Goal: Information Seeking & Learning: Learn about a topic

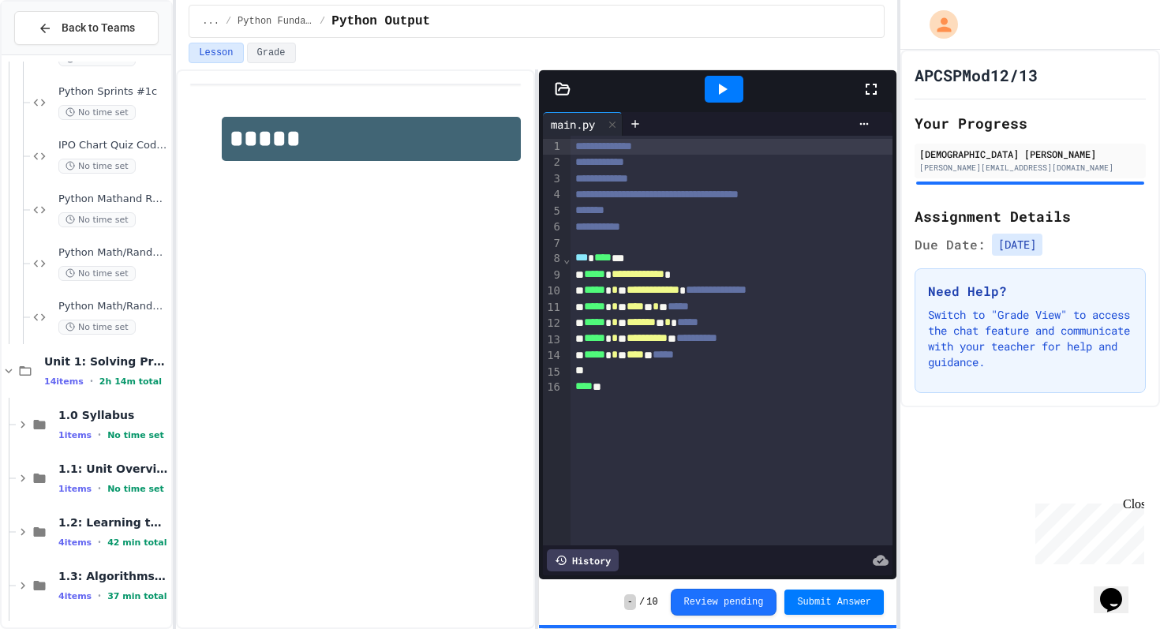
scroll to position [464, 0]
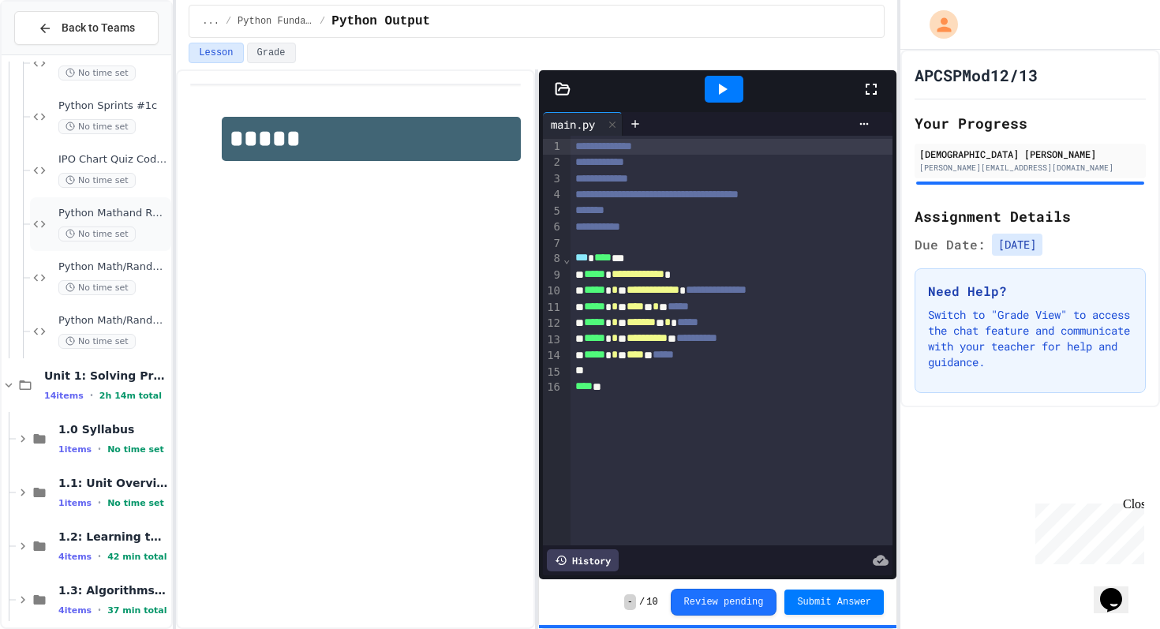
click at [146, 209] on span "Python Mathand Random Module 2A" at bounding box center [113, 213] width 110 height 13
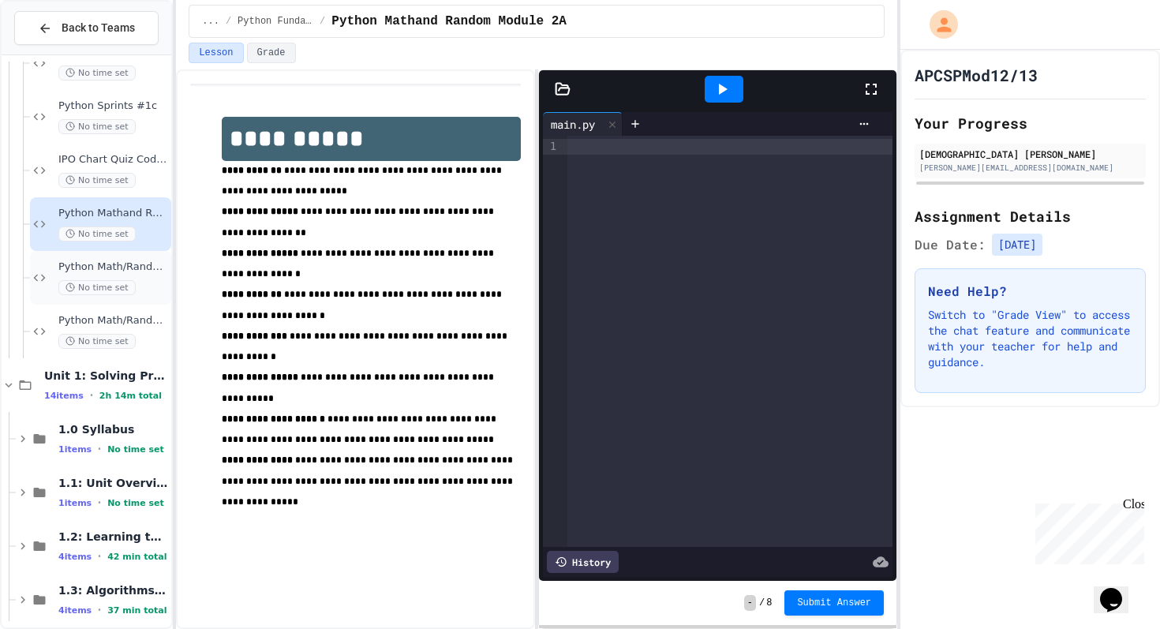
click at [142, 290] on div "No time set" at bounding box center [113, 287] width 110 height 15
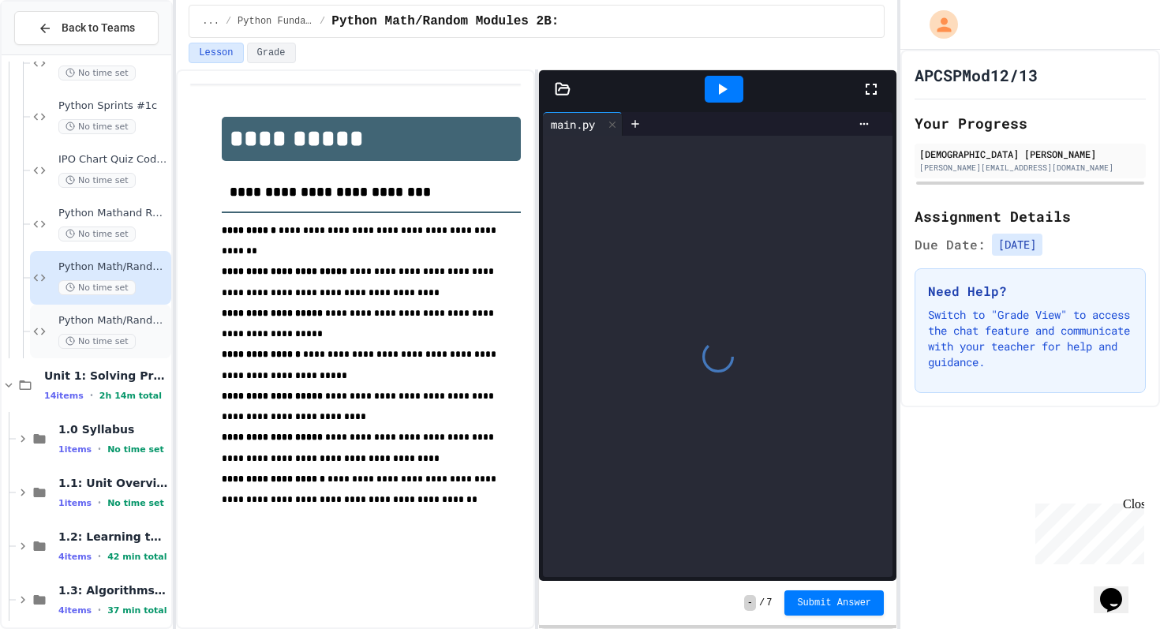
click at [142, 346] on div "No time set" at bounding box center [113, 341] width 110 height 15
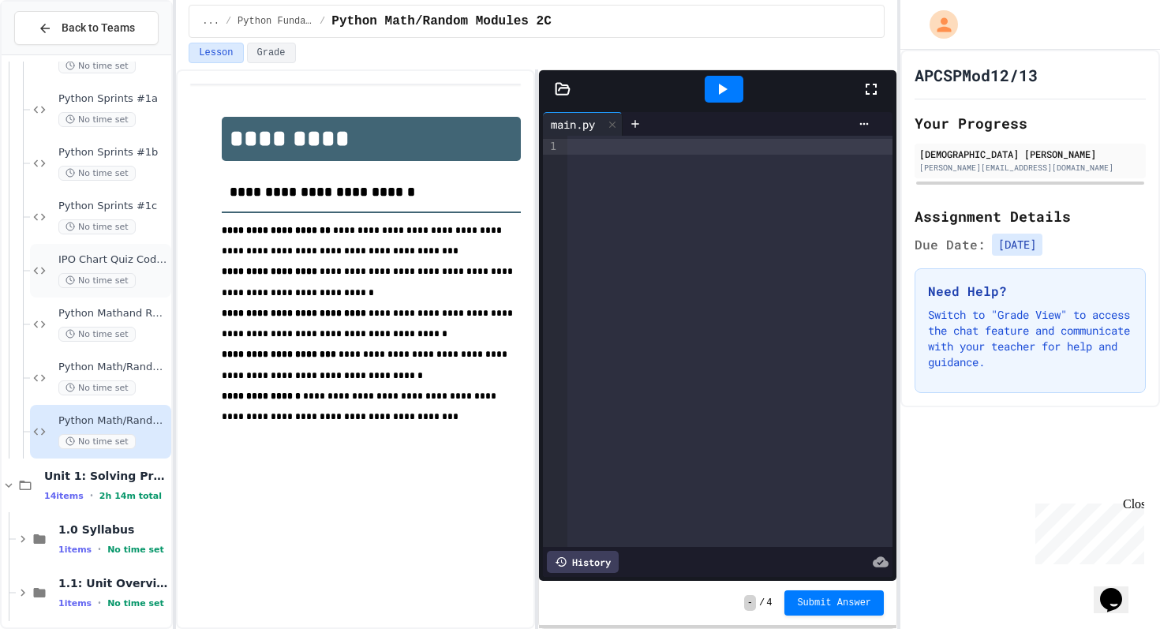
scroll to position [284, 0]
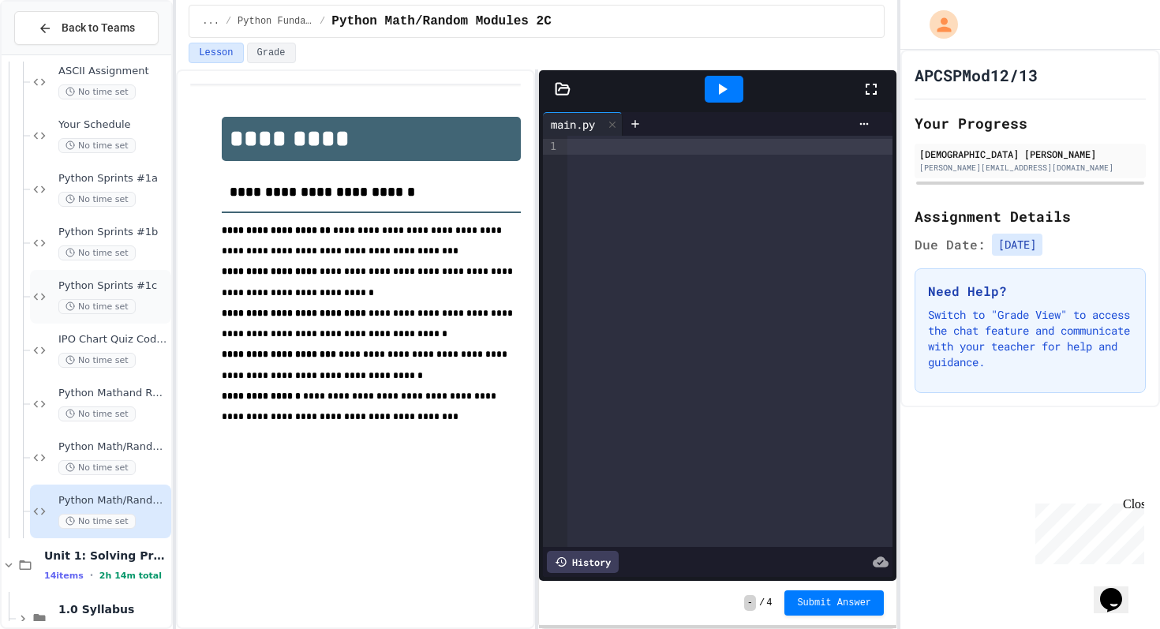
click at [145, 298] on div "Python Sprints #1c No time set" at bounding box center [113, 296] width 110 height 35
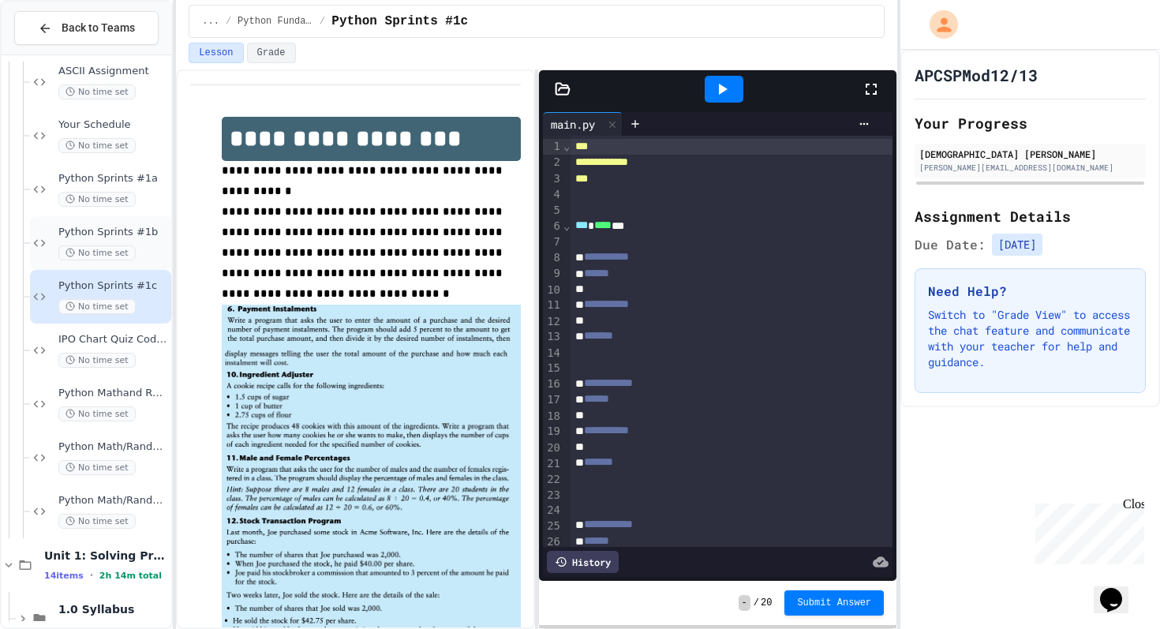
click at [148, 248] on div "No time set" at bounding box center [113, 252] width 110 height 15
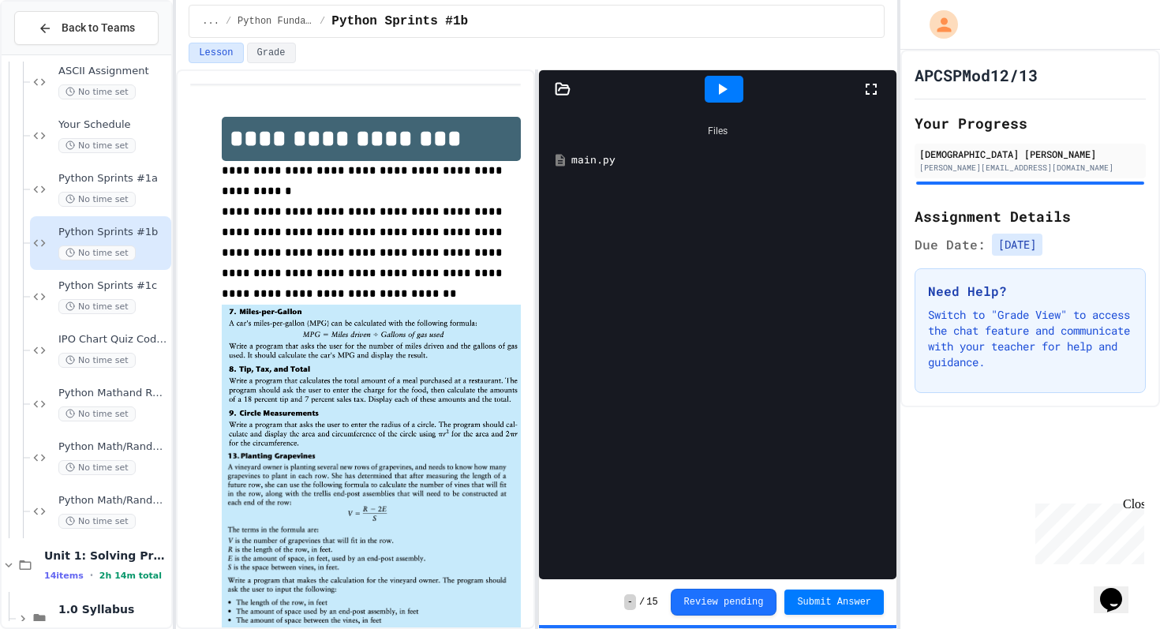
scroll to position [32, 0]
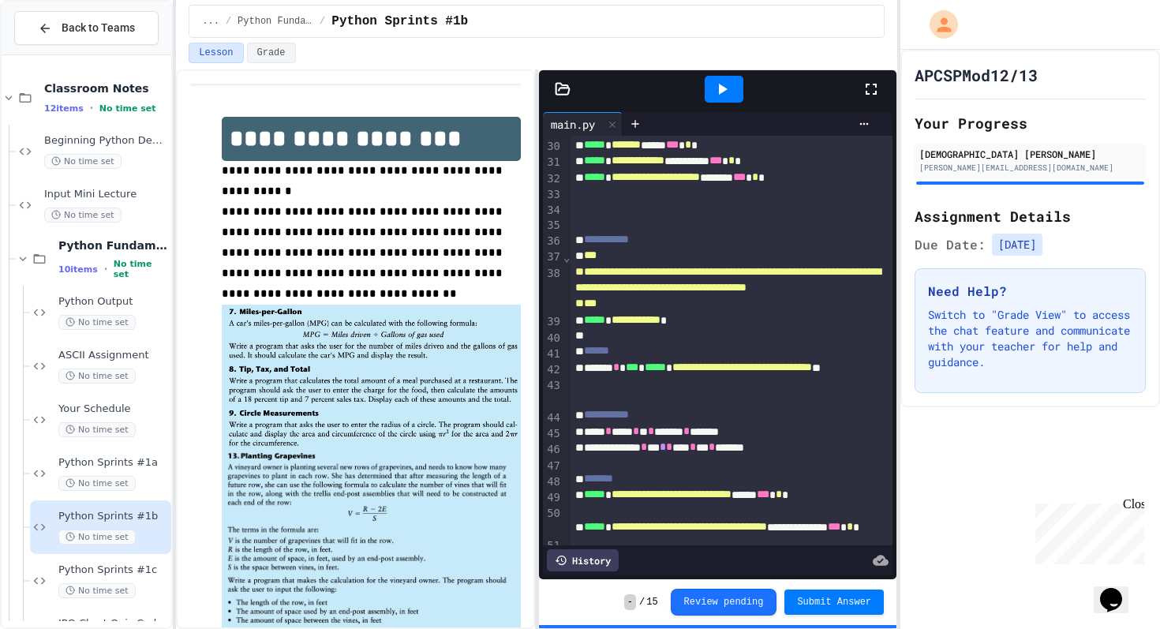
scroll to position [972, 0]
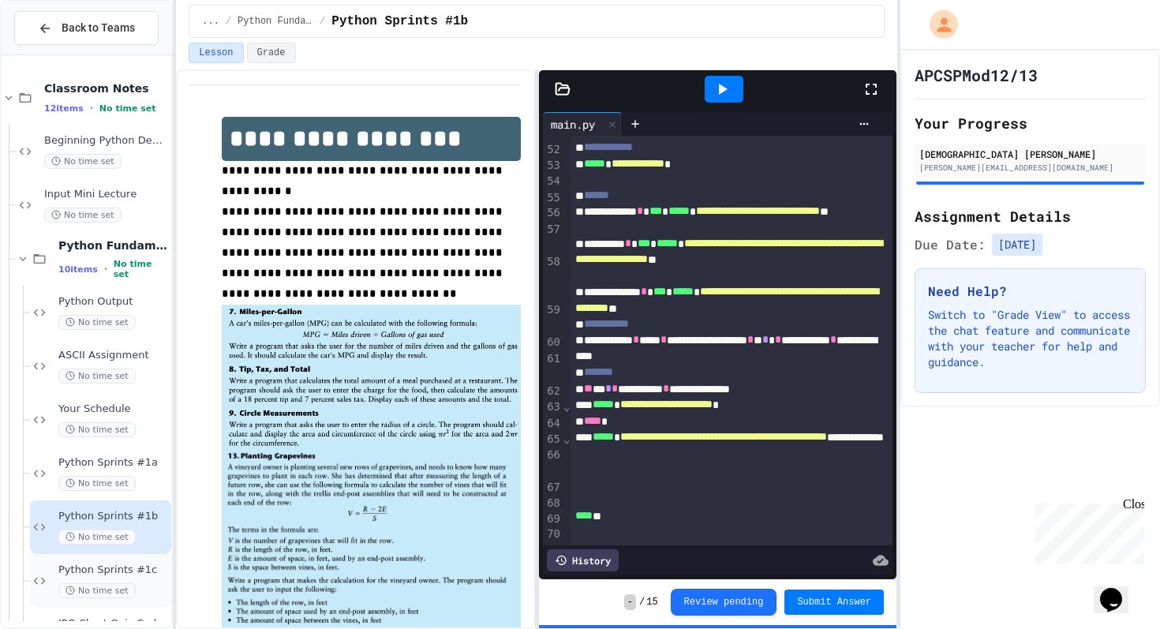
click at [127, 574] on span "Python Sprints #1c" at bounding box center [113, 570] width 110 height 13
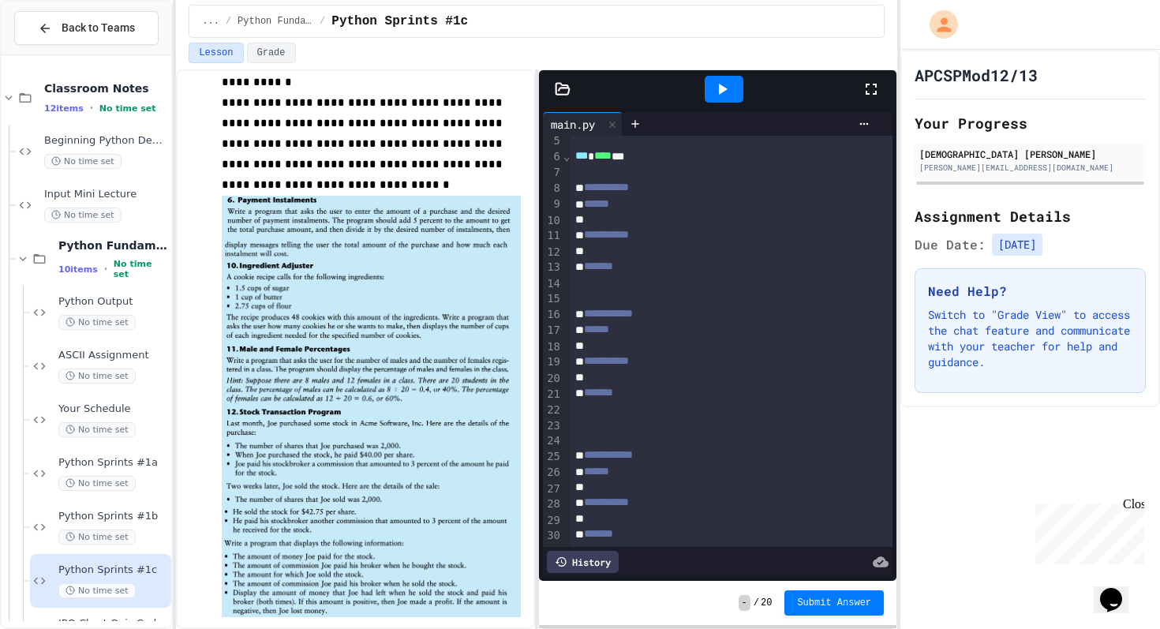
scroll to position [212, 0]
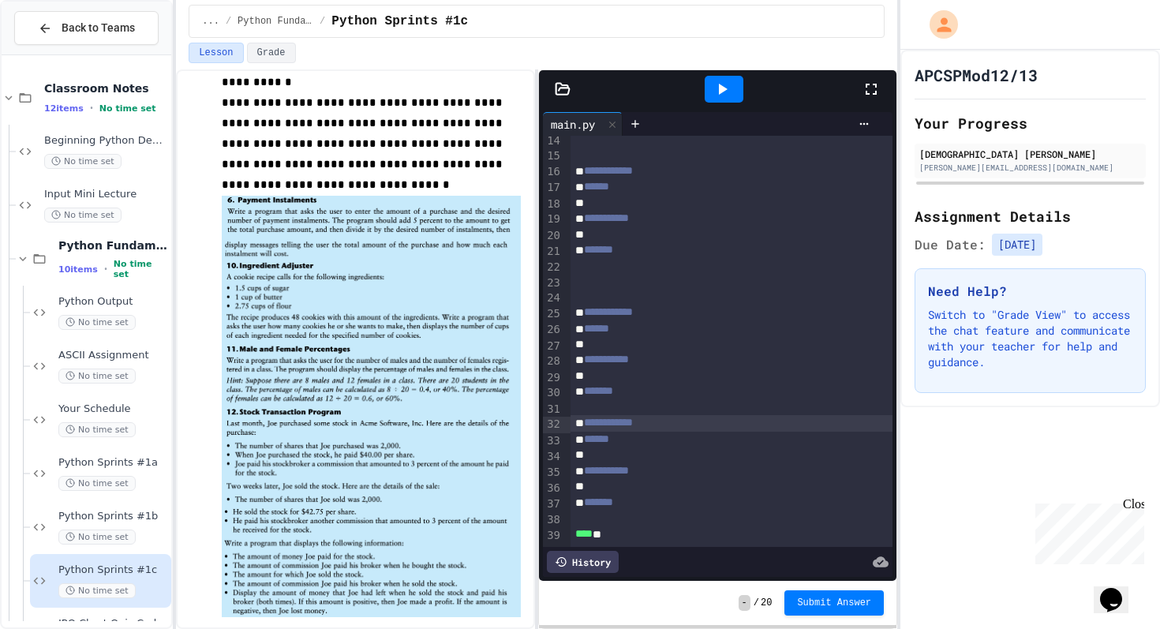
click at [633, 426] on span "**********" at bounding box center [608, 422] width 49 height 11
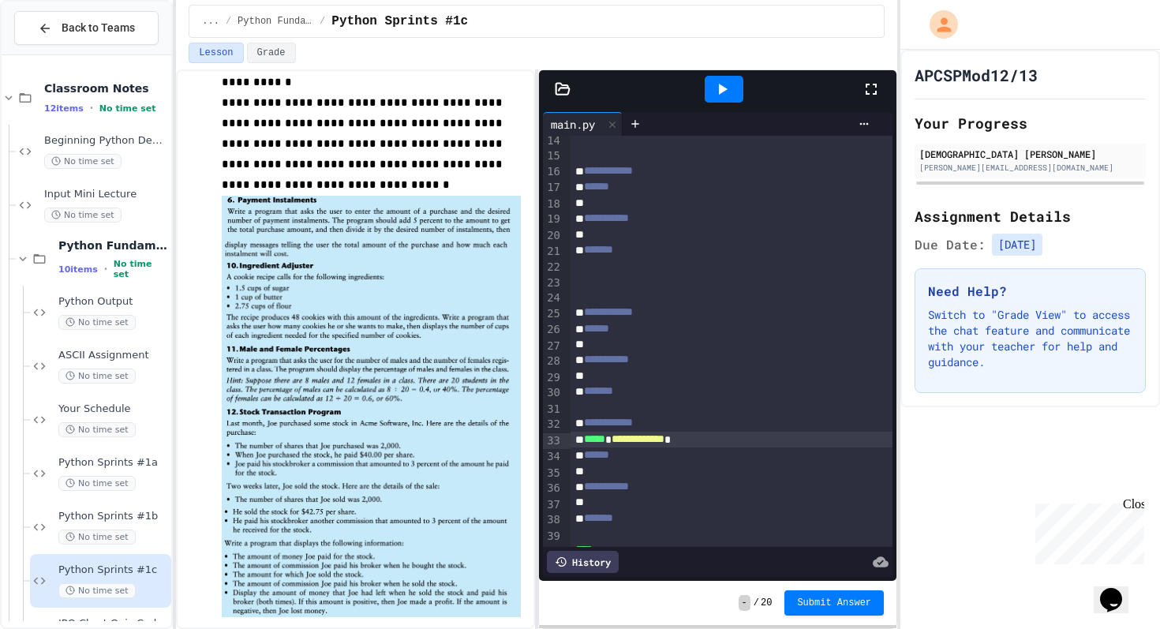
drag, startPoint x: 331, startPoint y: 389, endPoint x: 365, endPoint y: 460, distance: 79.1
click at [365, 461] on img at bounding box center [371, 383] width 299 height 247
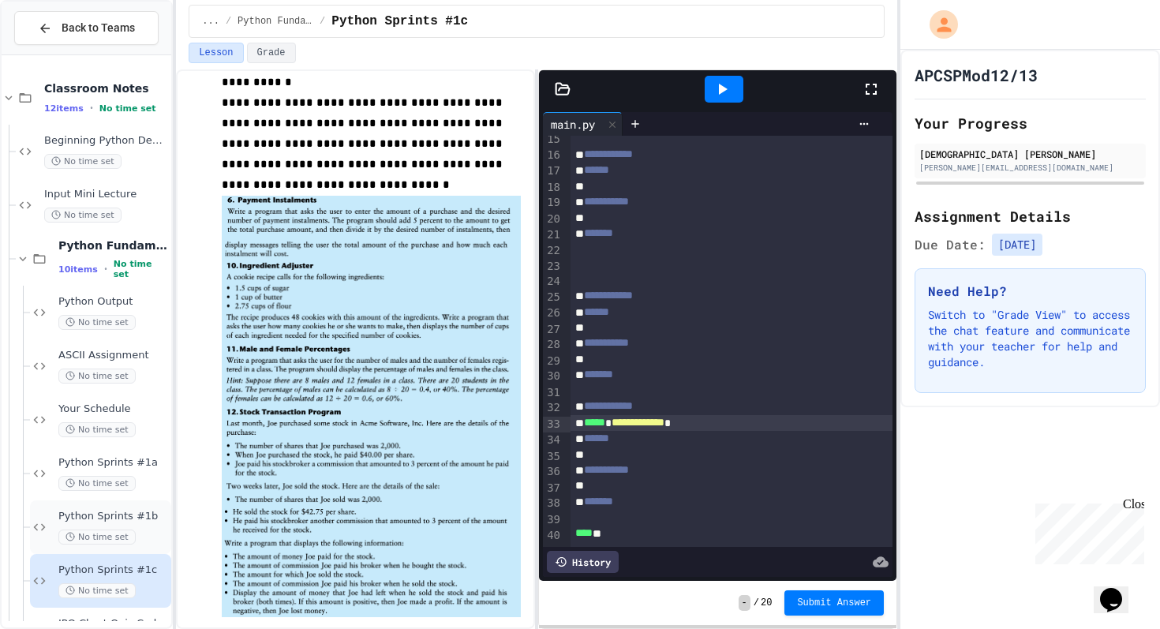
click at [136, 530] on div "No time set" at bounding box center [113, 537] width 110 height 15
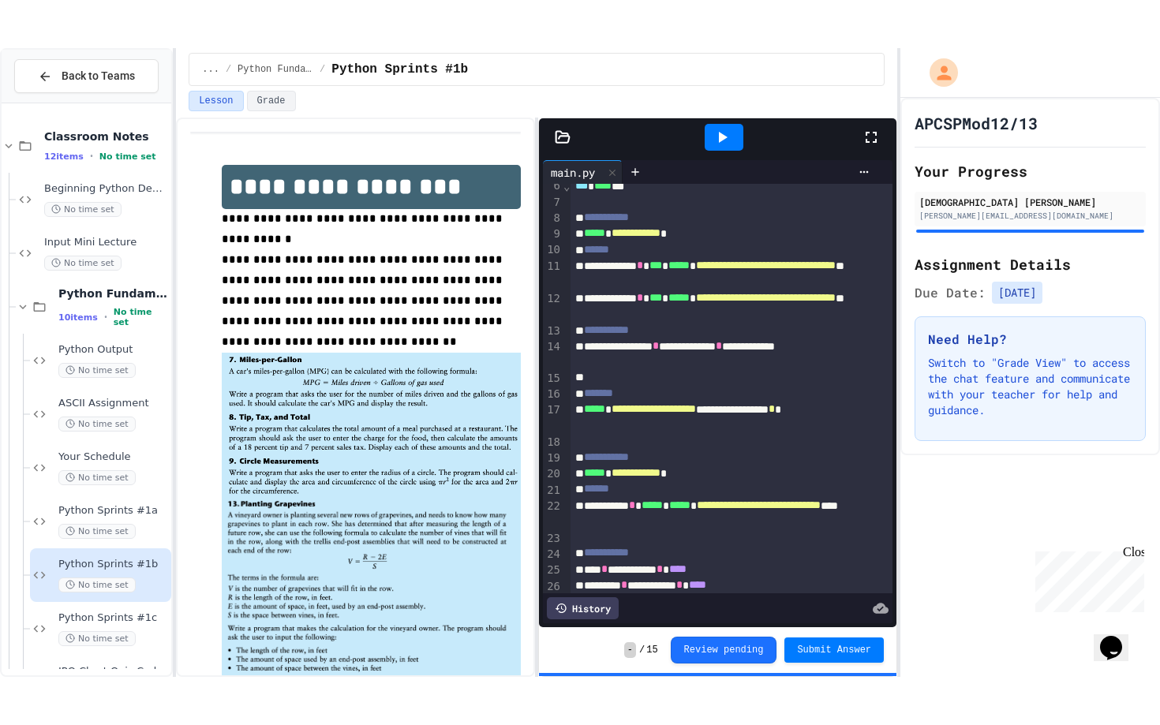
scroll to position [100, 0]
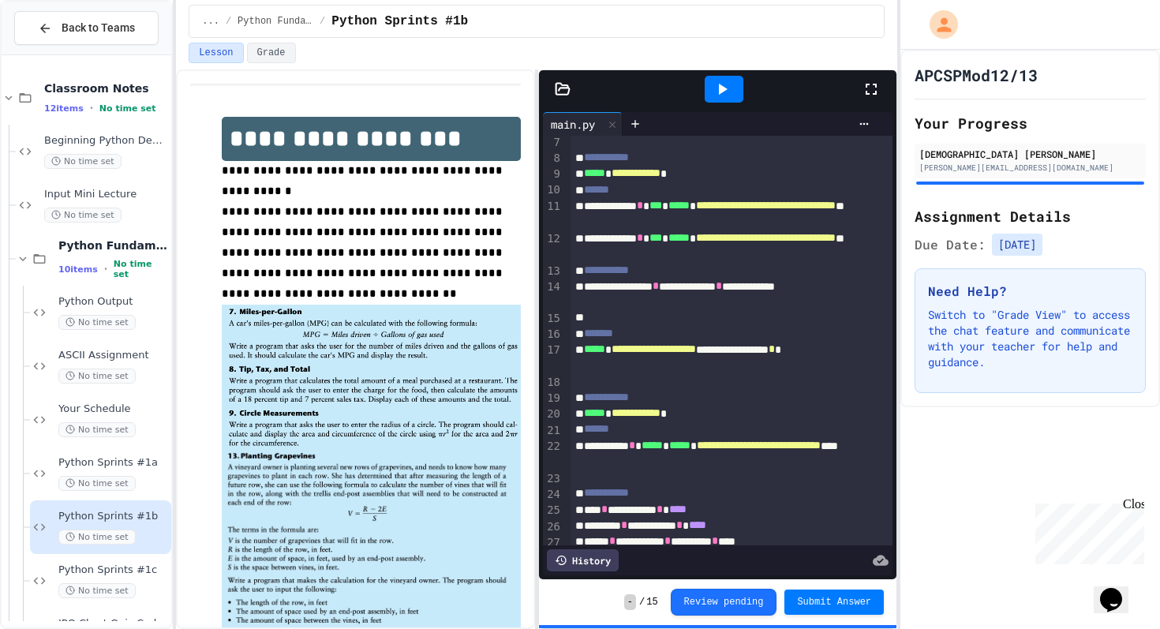
click at [876, 79] on div at bounding box center [879, 89] width 35 height 43
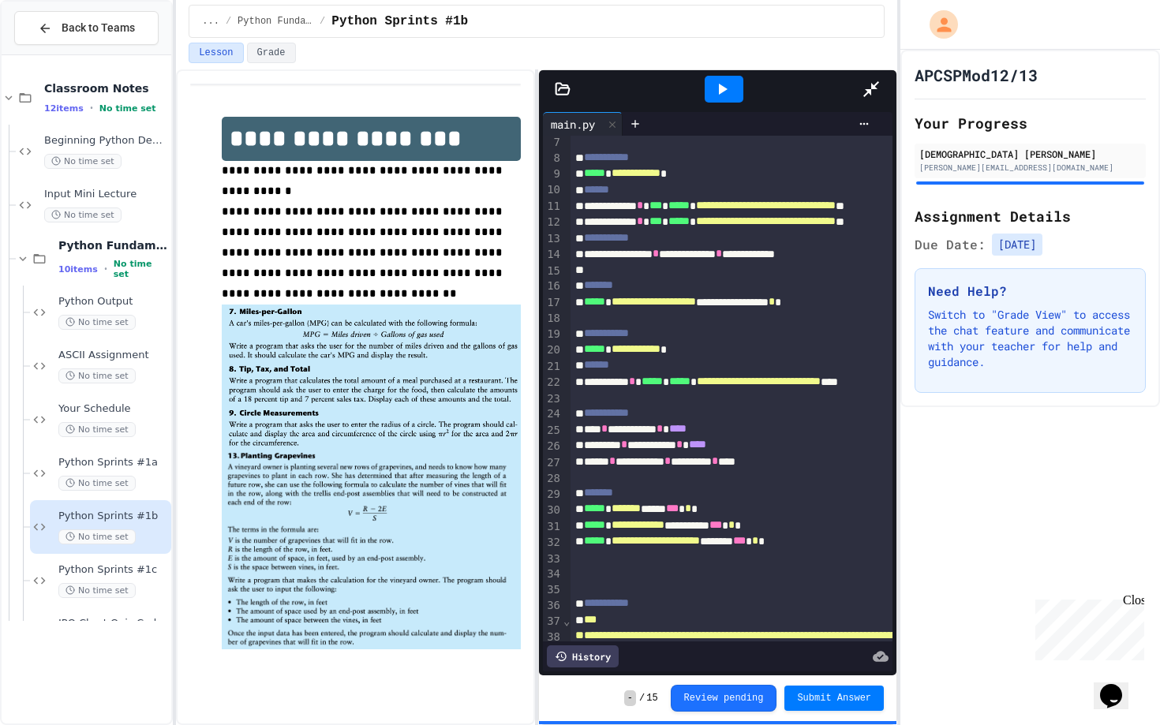
scroll to position [500, 0]
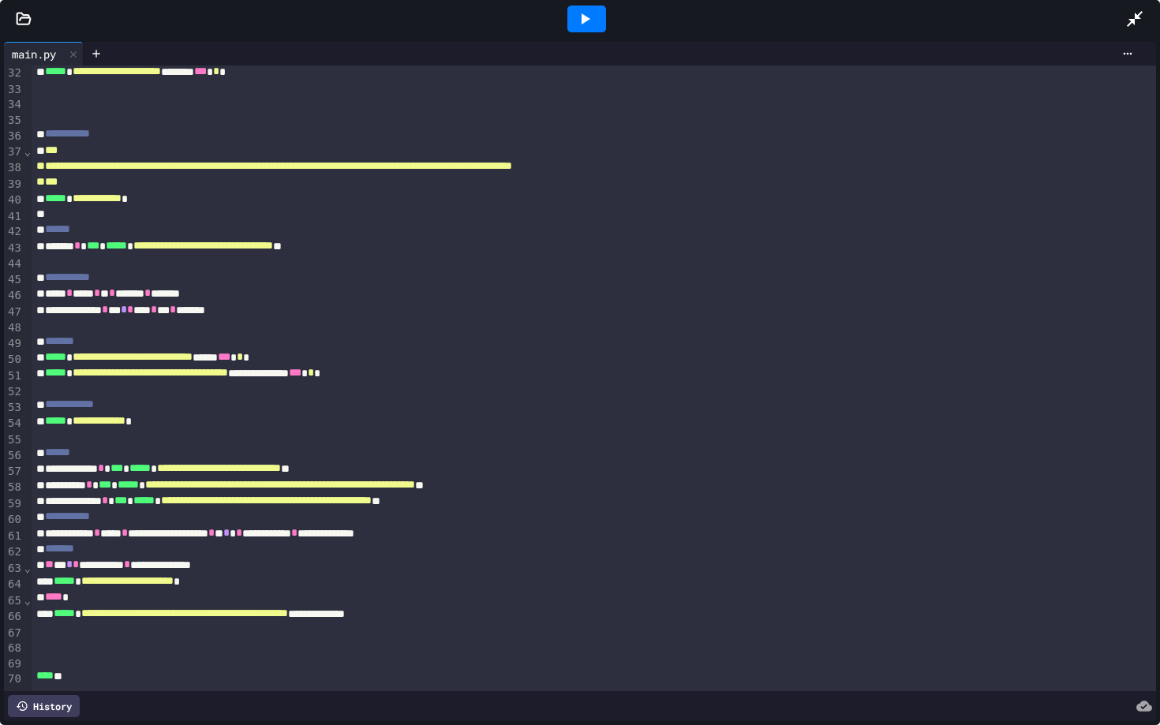
click at [584, 27] on icon at bounding box center [584, 18] width 19 height 19
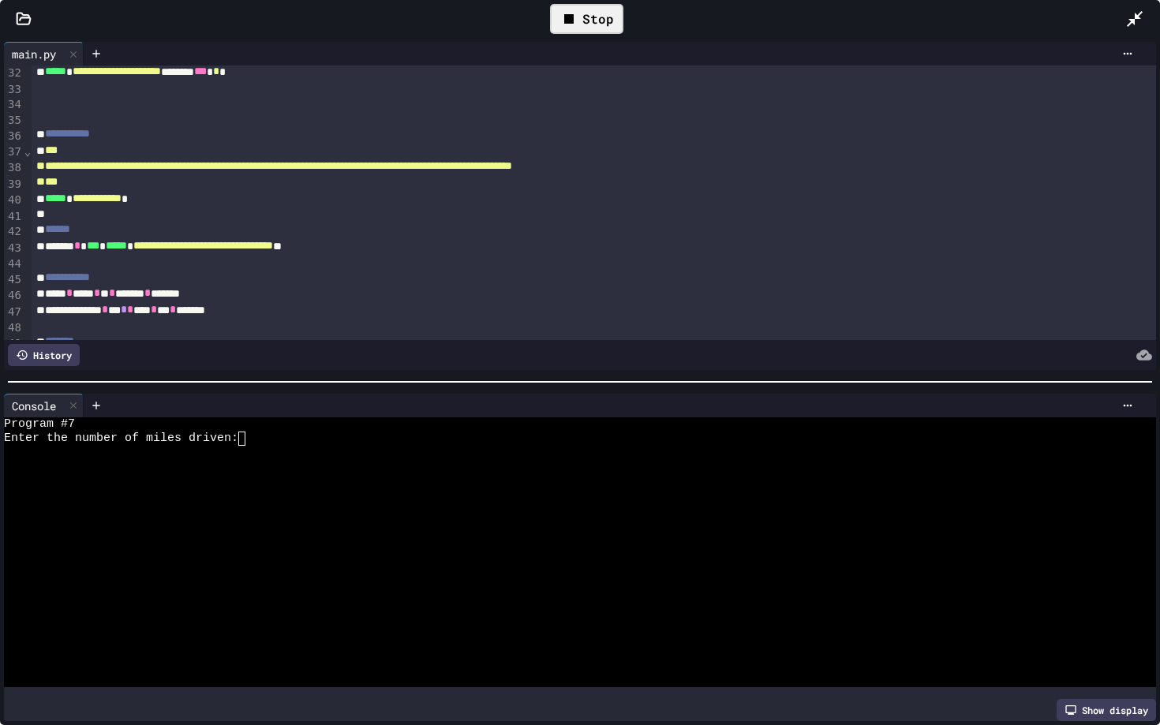
click at [245, 444] on textarea "Terminal input" at bounding box center [241, 439] width 7 height 14
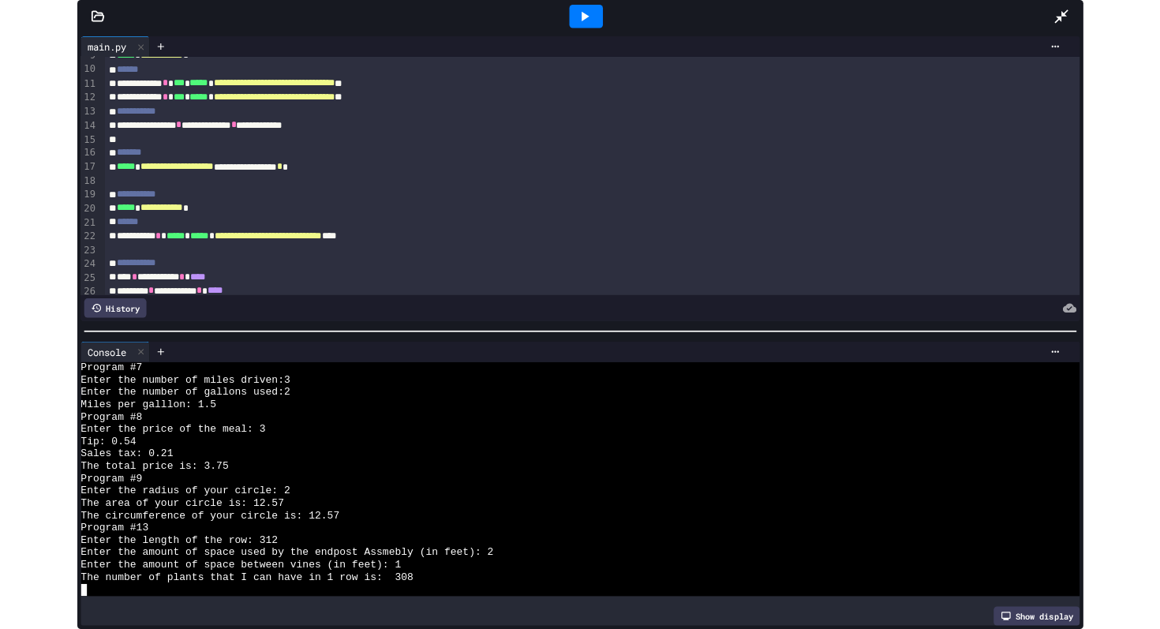
scroll to position [219, 0]
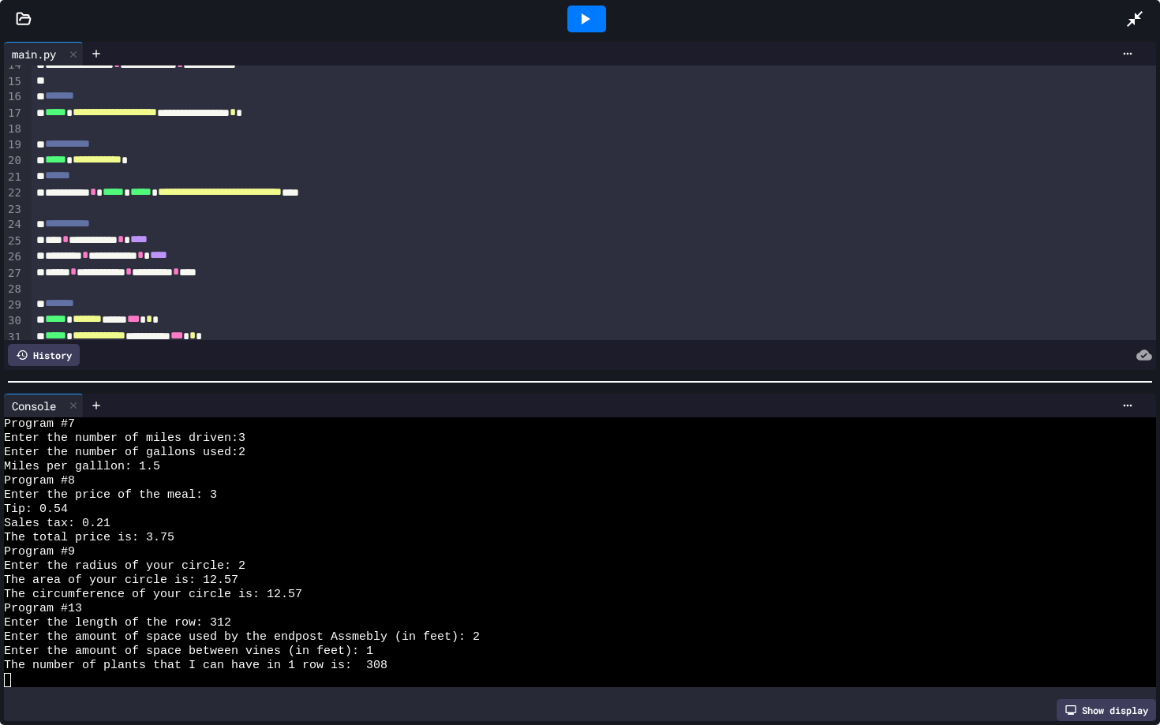
click at [1140, 20] on icon at bounding box center [1135, 18] width 19 height 19
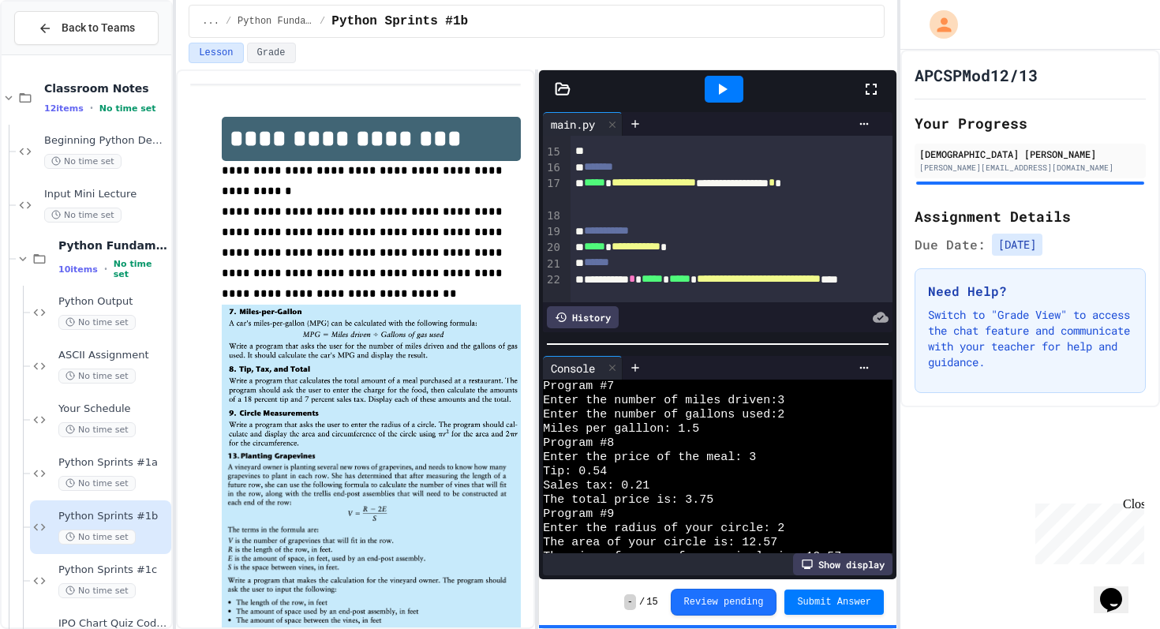
scroll to position [142, 0]
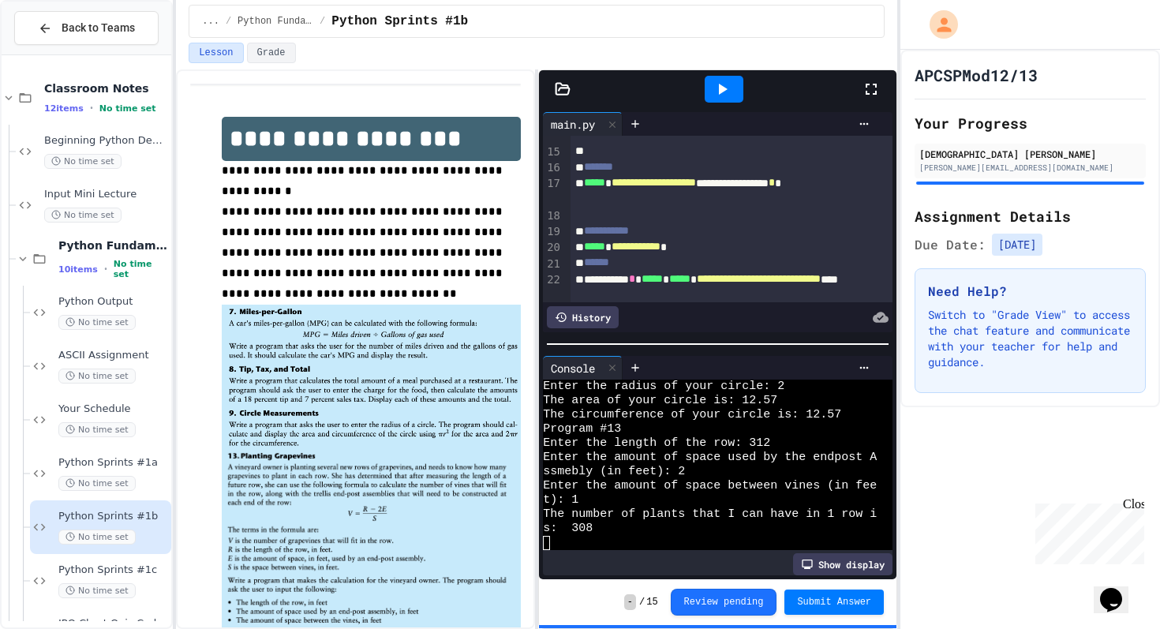
click at [135, 586] on div "No time set" at bounding box center [113, 590] width 110 height 15
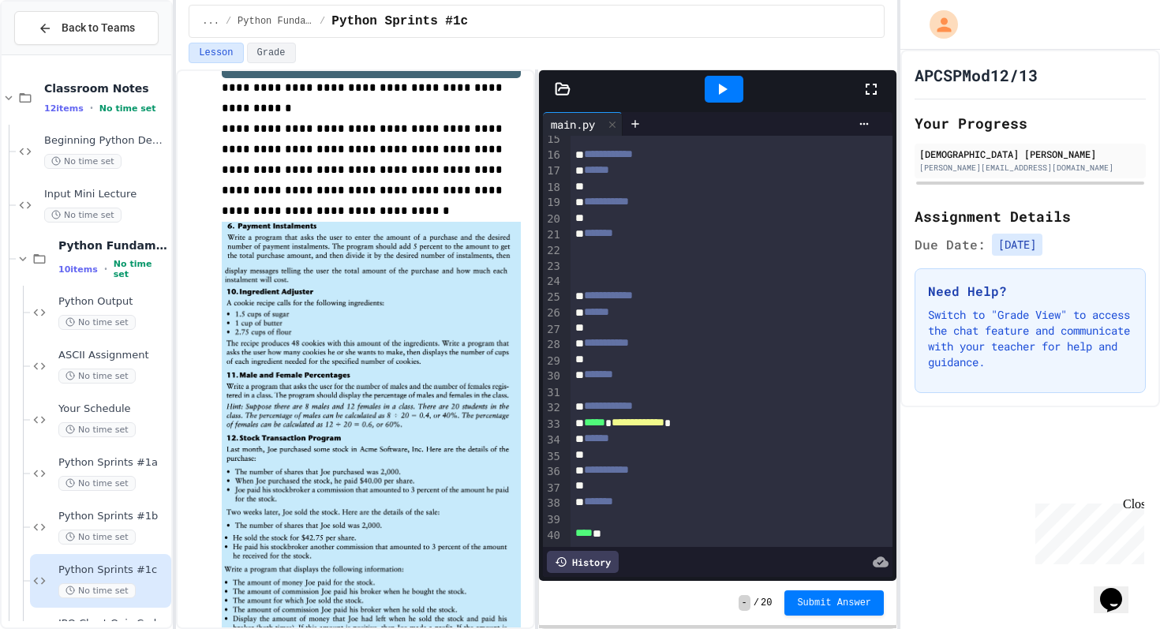
scroll to position [109, 0]
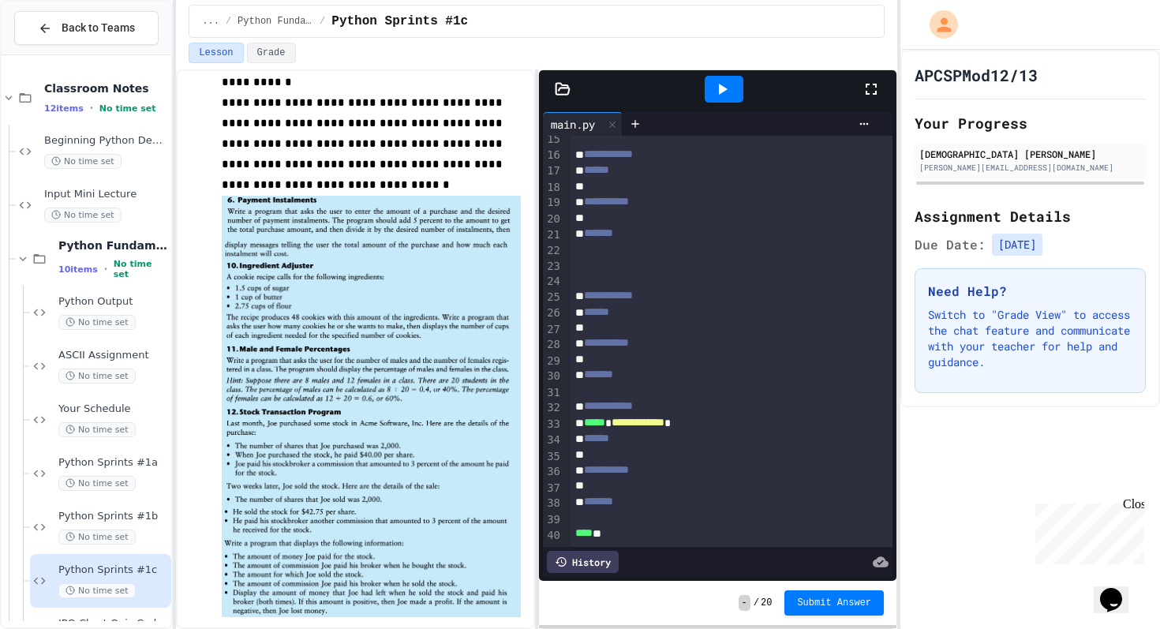
drag, startPoint x: 252, startPoint y: 452, endPoint x: 358, endPoint y: 485, distance: 110.6
click at [358, 485] on div "**********" at bounding box center [371, 323] width 299 height 630
click at [334, 507] on img at bounding box center [371, 562] width 299 height 111
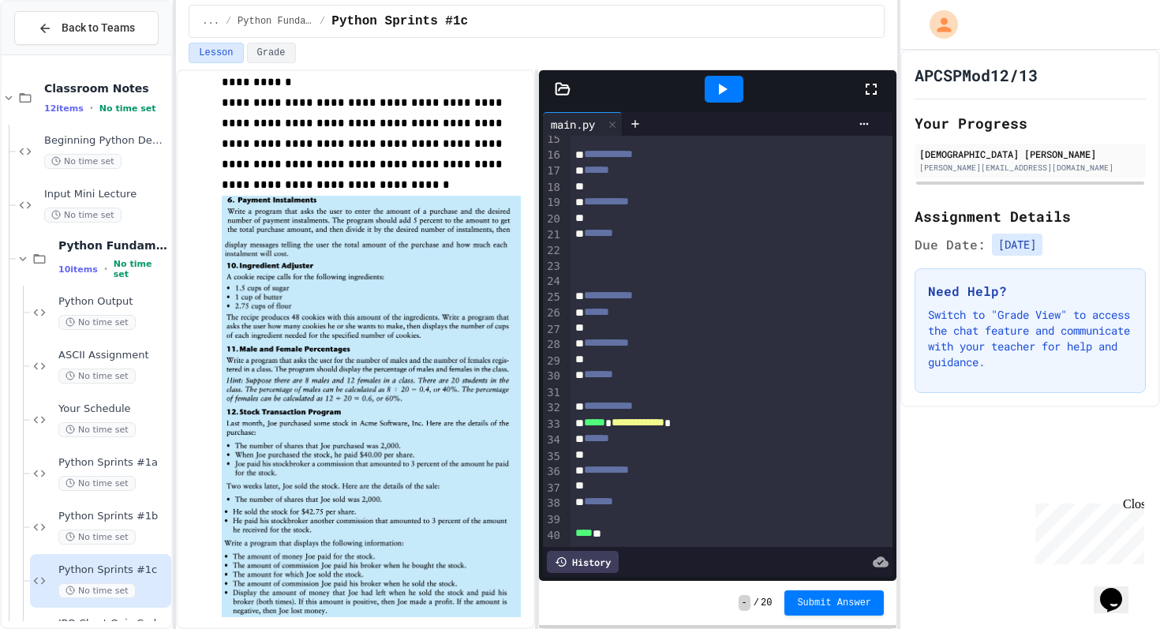
click at [334, 507] on img at bounding box center [371, 562] width 299 height 111
click at [143, 515] on span "Python Sprints #1b" at bounding box center [113, 516] width 110 height 13
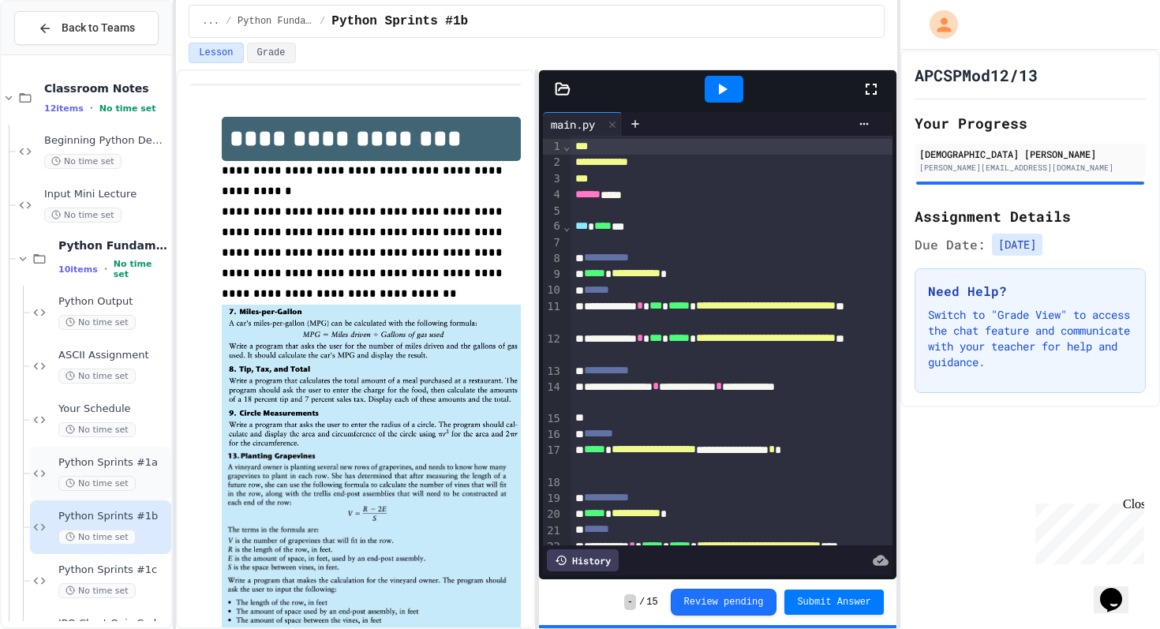
click at [141, 469] on span "Python Sprints #1a" at bounding box center [113, 462] width 110 height 13
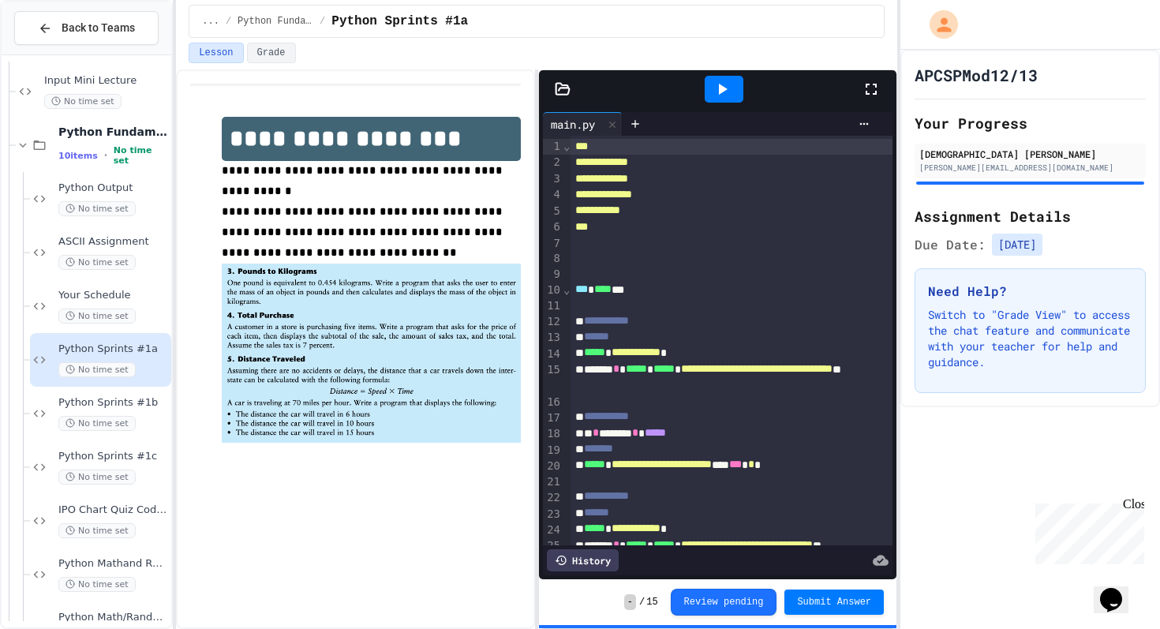
scroll to position [152, 0]
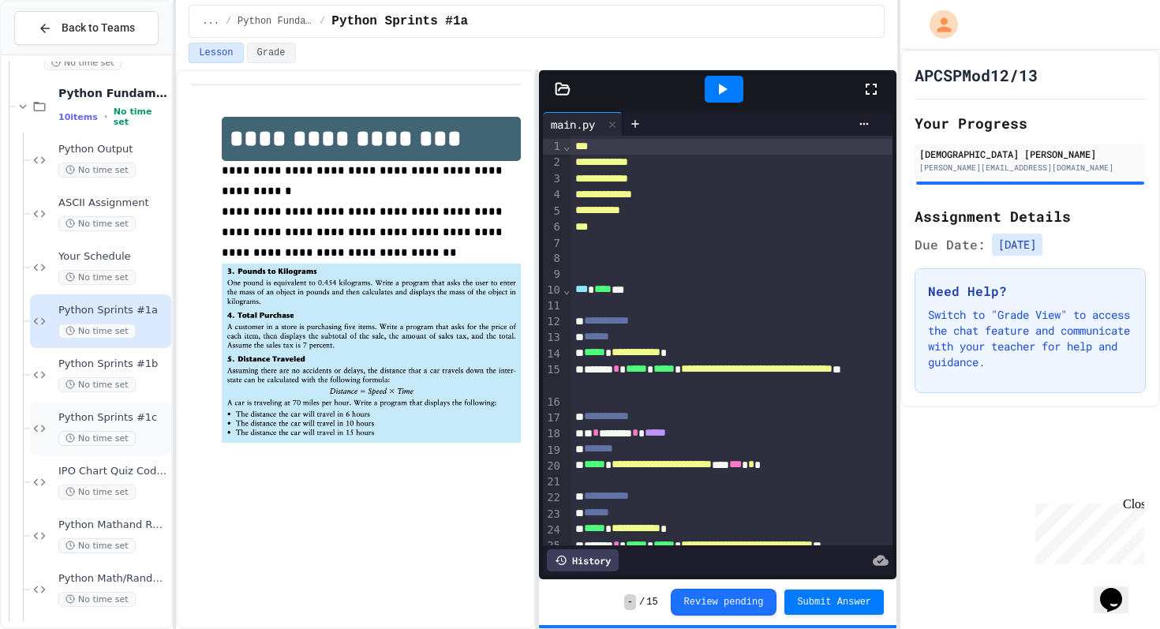
click at [143, 424] on span "Python Sprints #1c" at bounding box center [113, 417] width 110 height 13
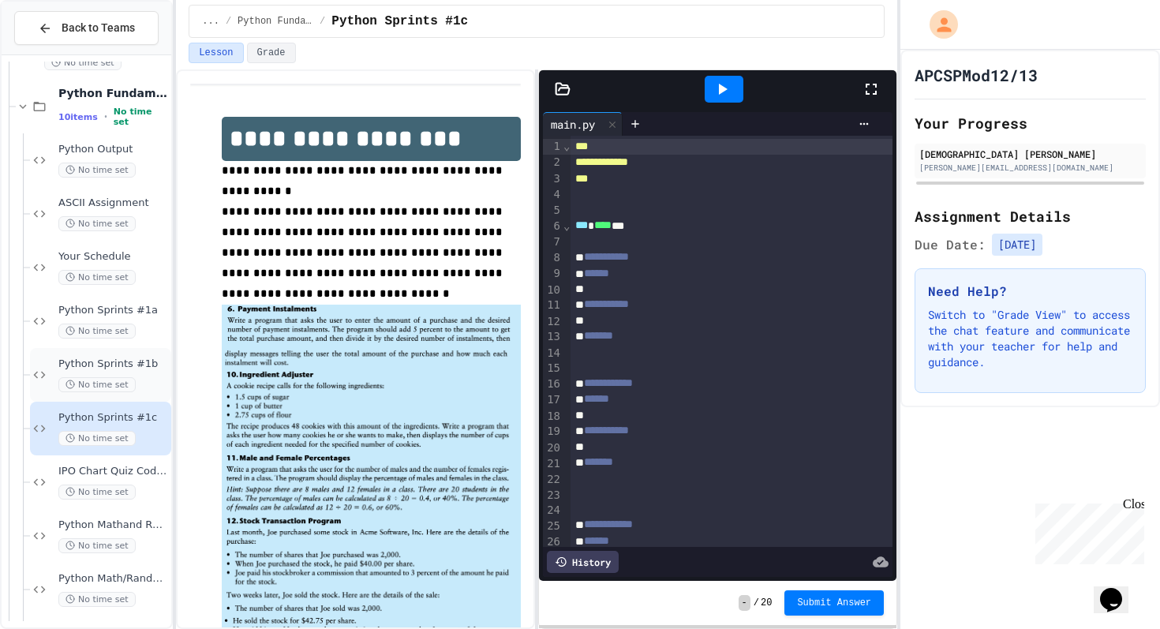
click at [139, 380] on div "No time set" at bounding box center [113, 384] width 110 height 15
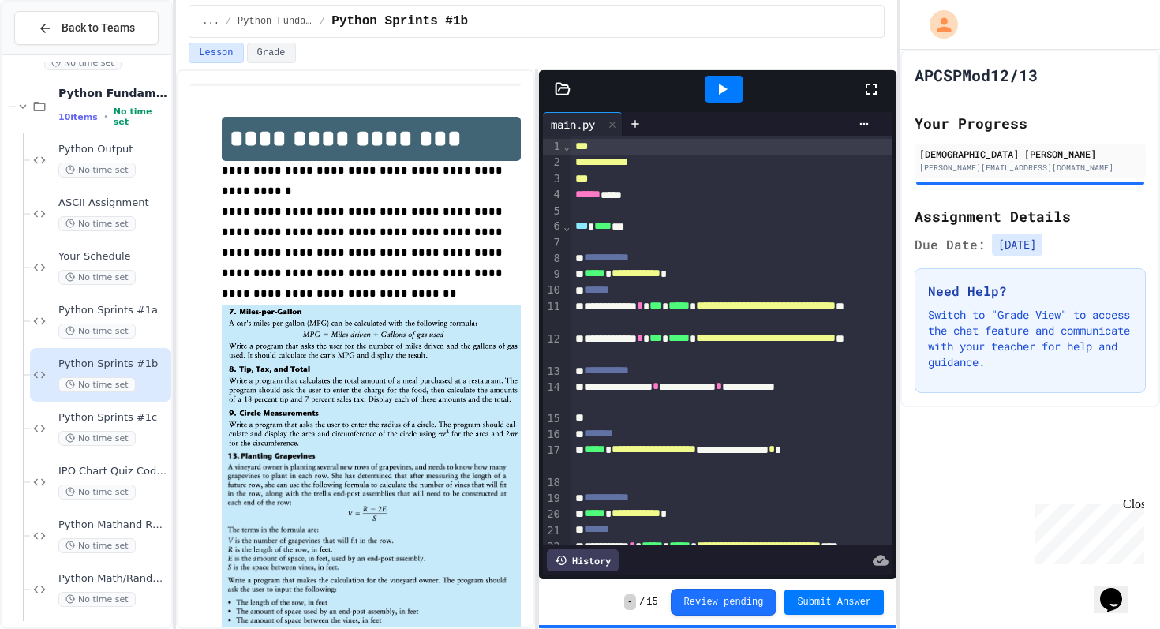
scroll to position [32, 0]
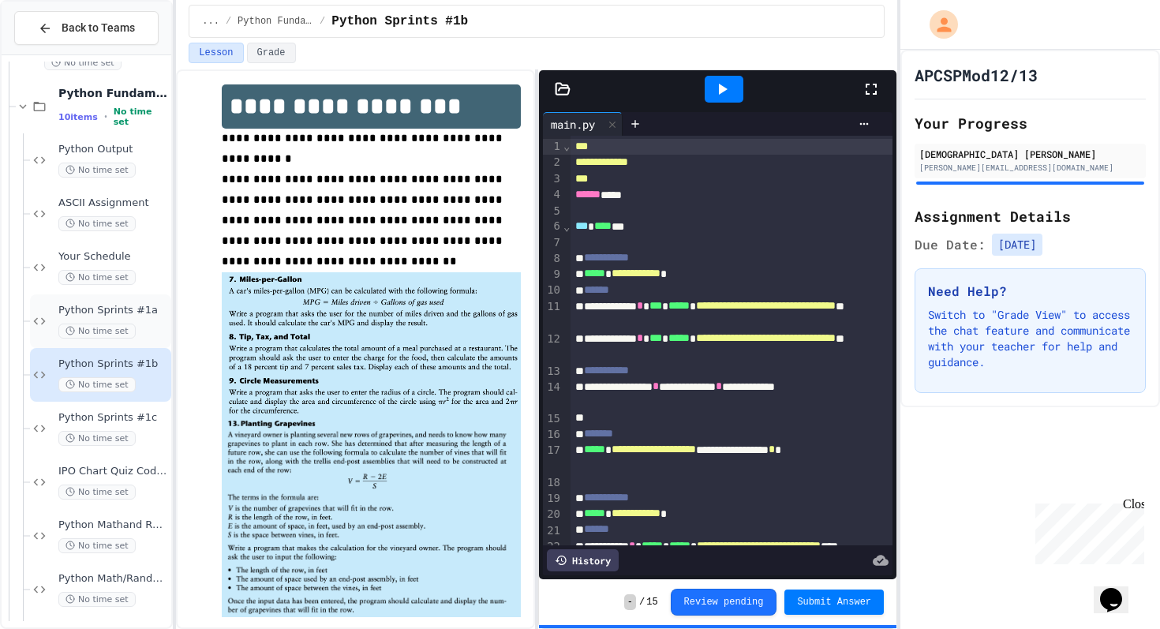
click at [137, 320] on div "Python Sprints #1a No time set" at bounding box center [113, 321] width 110 height 35
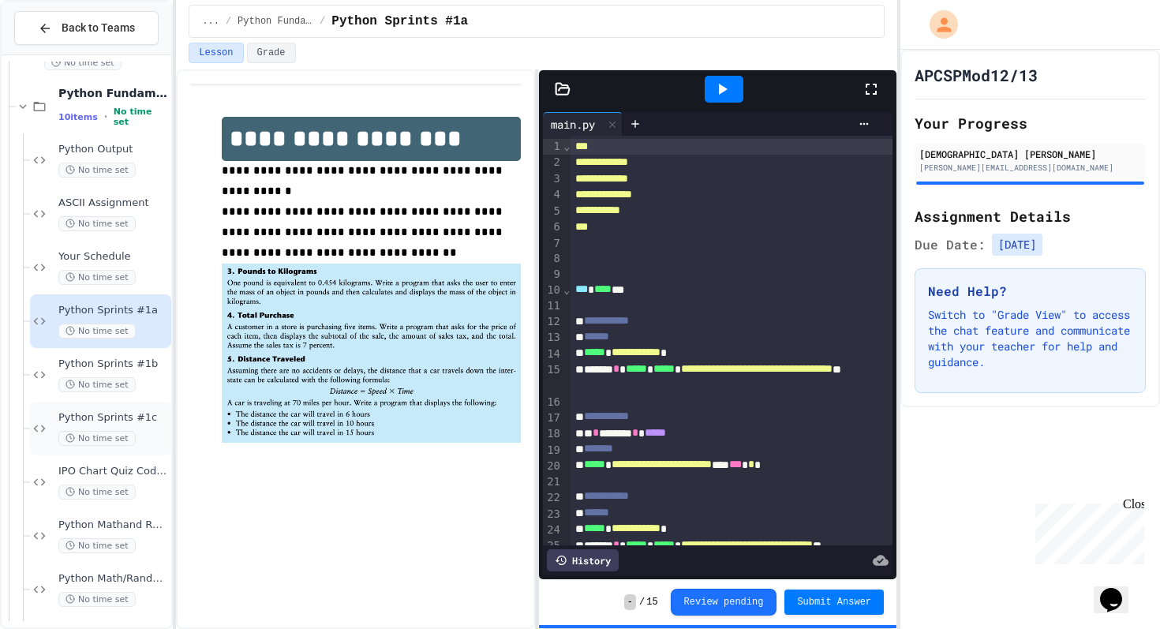
click at [148, 418] on span "Python Sprints #1c" at bounding box center [113, 417] width 110 height 13
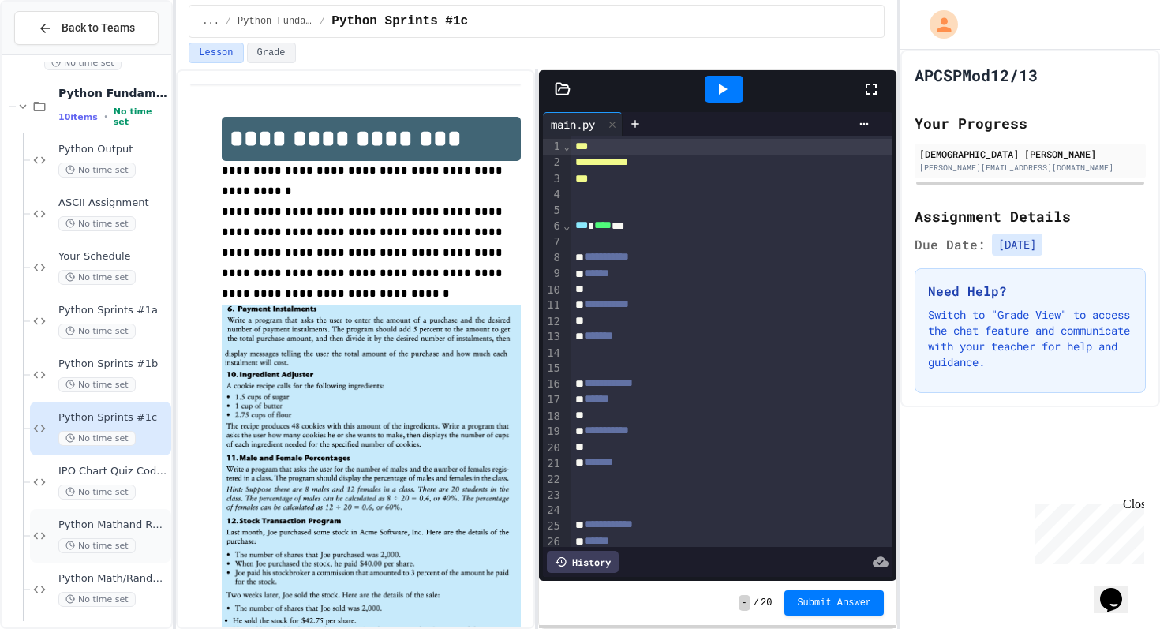
click at [131, 522] on span "Python Mathand Random Module 2A" at bounding box center [113, 525] width 110 height 13
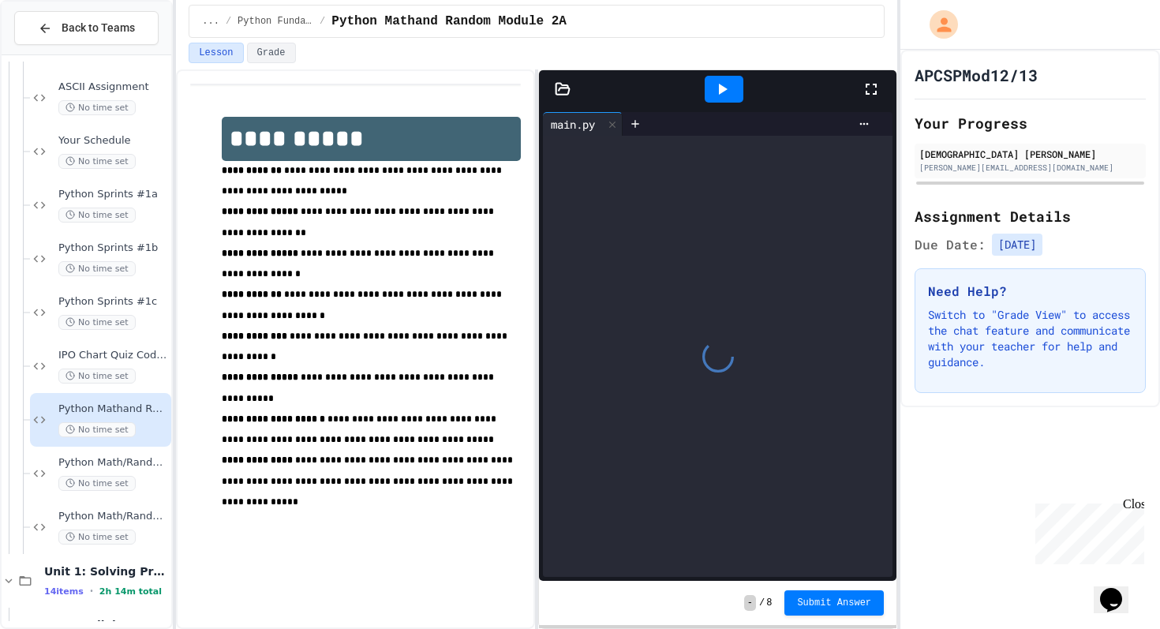
scroll to position [277, 0]
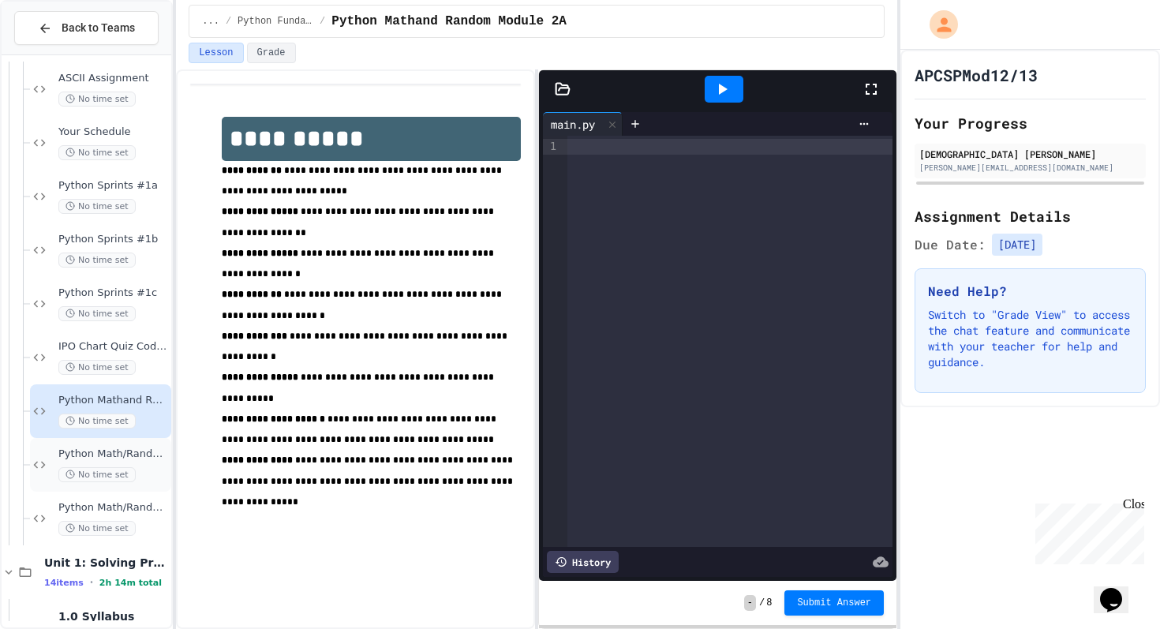
click at [141, 464] on div "Python Math/Random Modules 2B: No time set" at bounding box center [113, 465] width 110 height 35
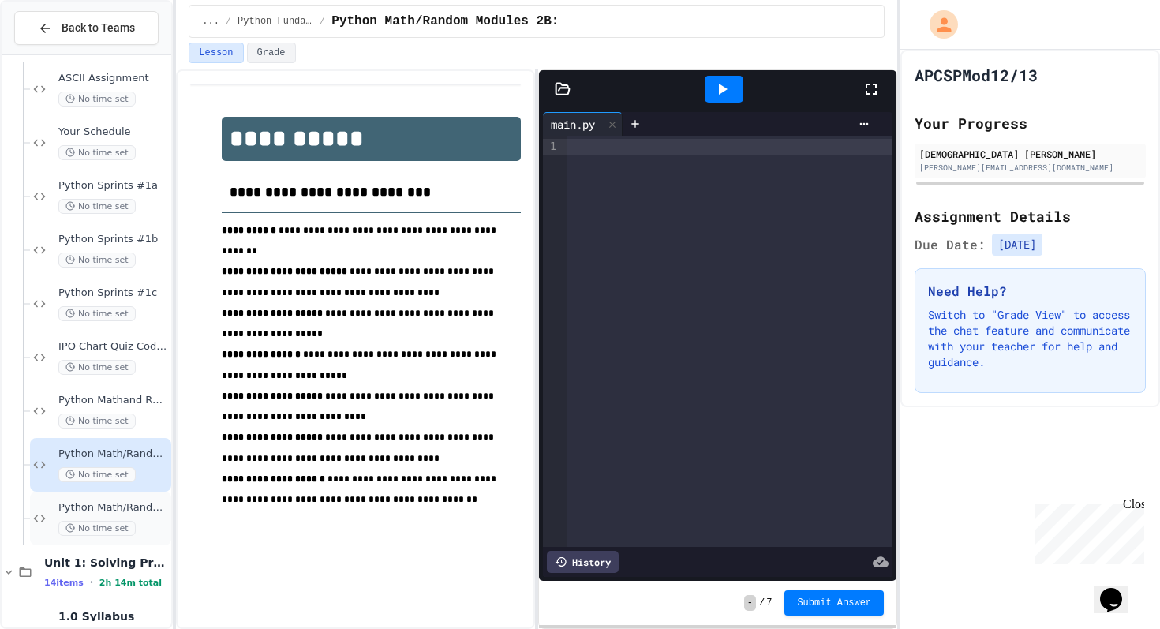
click at [143, 523] on div "No time set" at bounding box center [113, 528] width 110 height 15
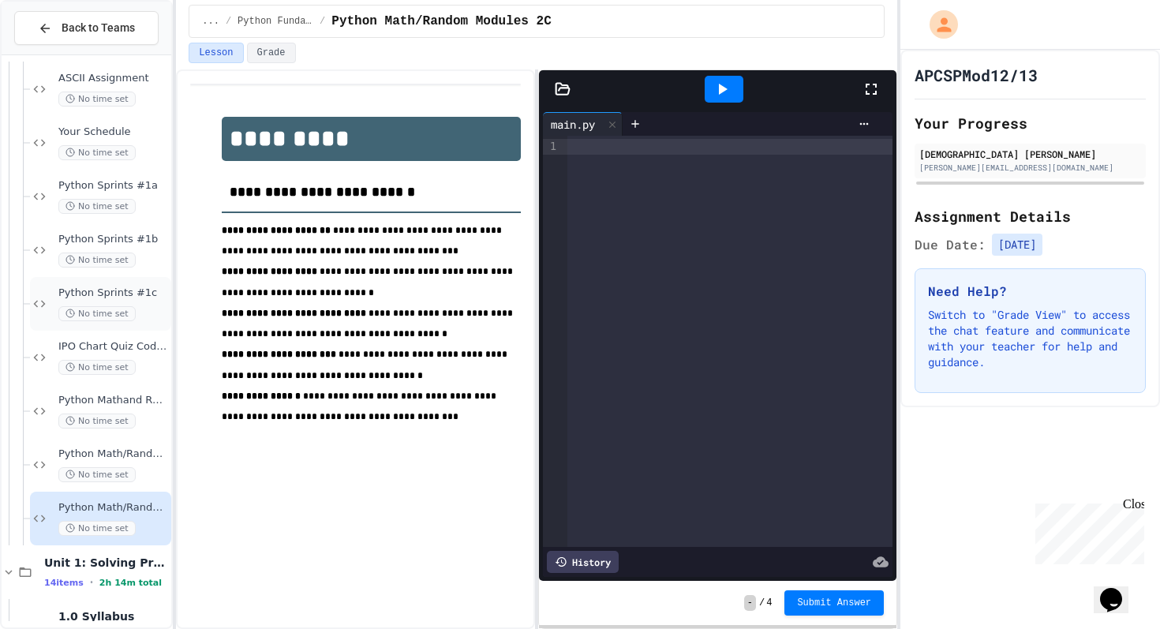
click at [146, 295] on span "Python Sprints #1c" at bounding box center [113, 293] width 110 height 13
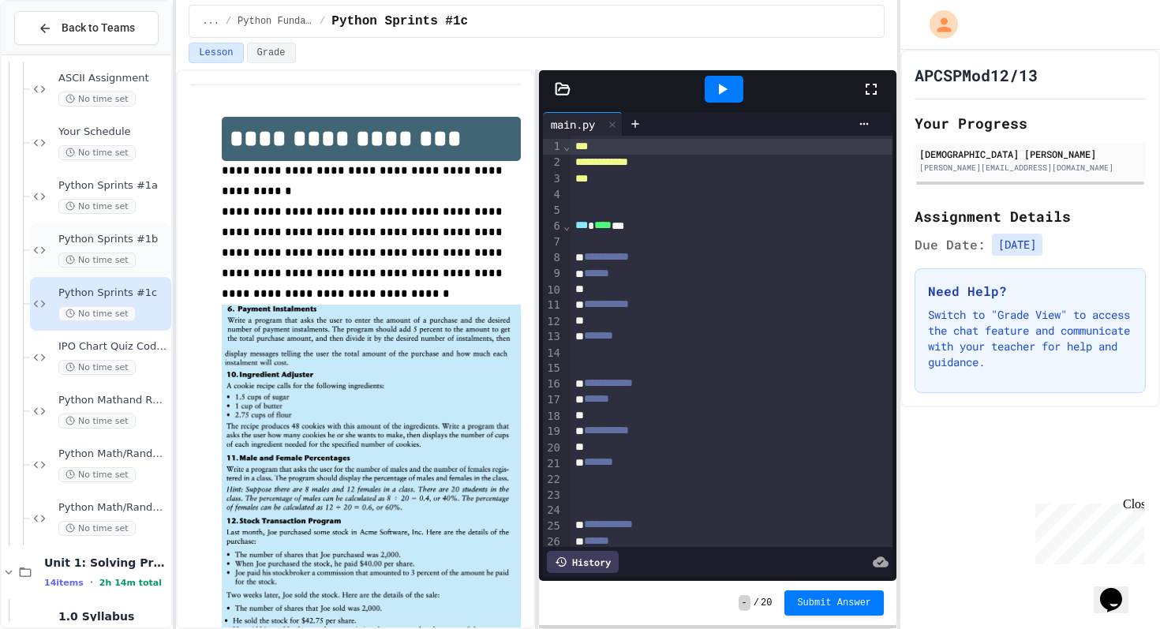
click at [129, 233] on span "Python Sprints #1b" at bounding box center [113, 239] width 110 height 13
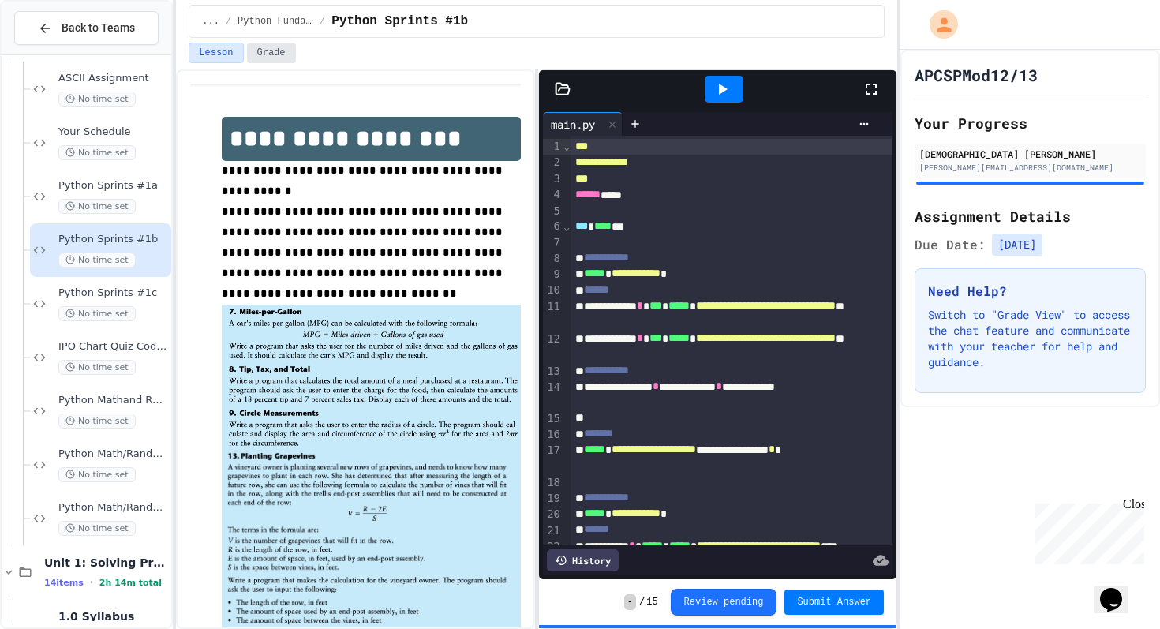
click at [274, 51] on button "Grade" at bounding box center [271, 53] width 49 height 21
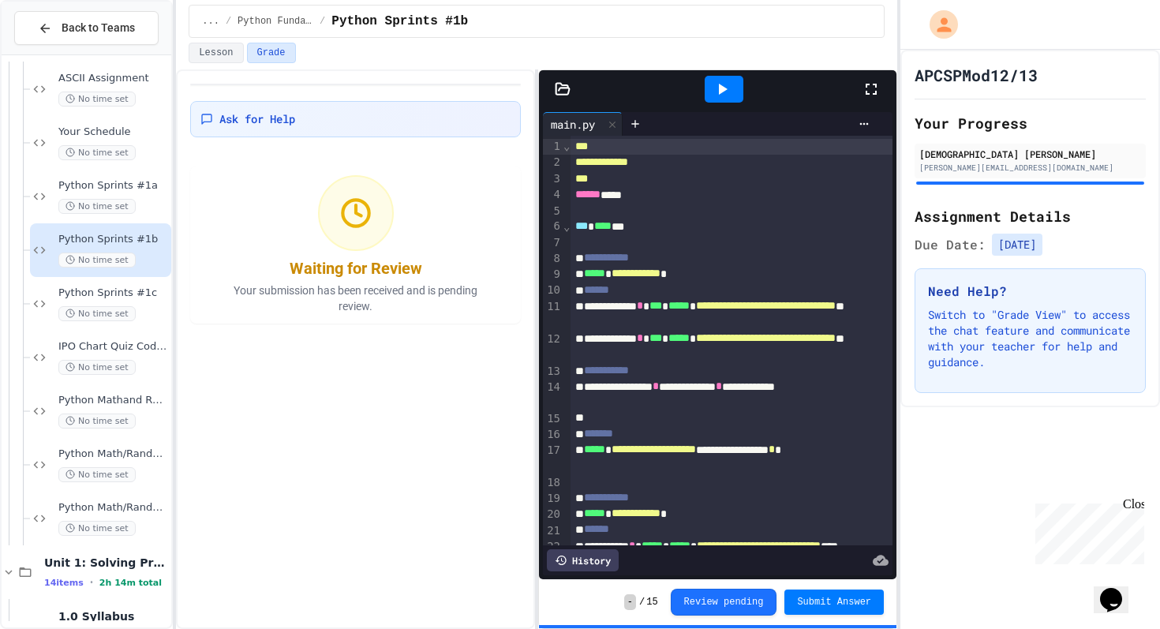
click at [274, 51] on button "Grade" at bounding box center [271, 53] width 49 height 21
click at [207, 61] on button "Lesson" at bounding box center [216, 53] width 54 height 21
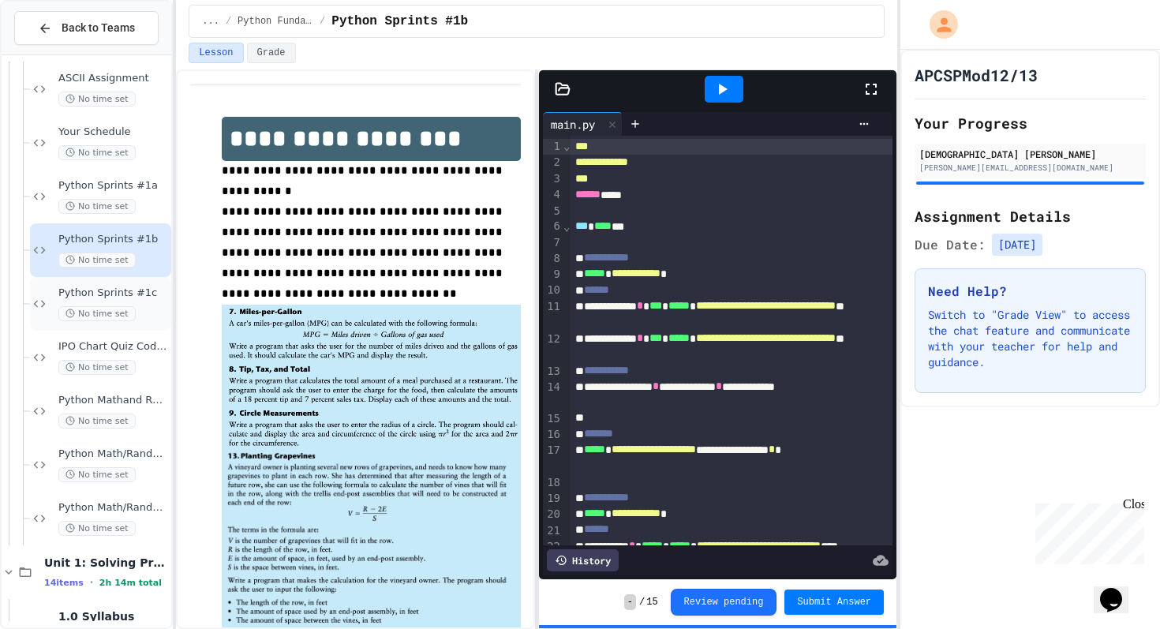
click at [109, 302] on div "Python Sprints #1c No time set" at bounding box center [113, 304] width 110 height 35
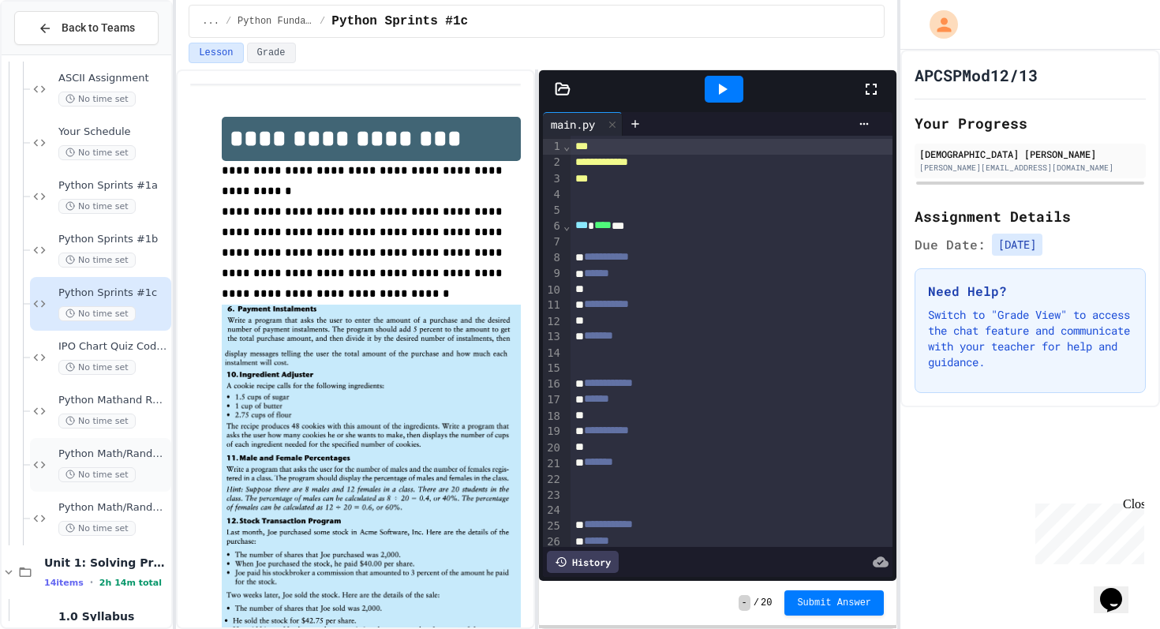
click at [142, 483] on div "Python Math/Random Modules 2B: No time set" at bounding box center [100, 465] width 141 height 54
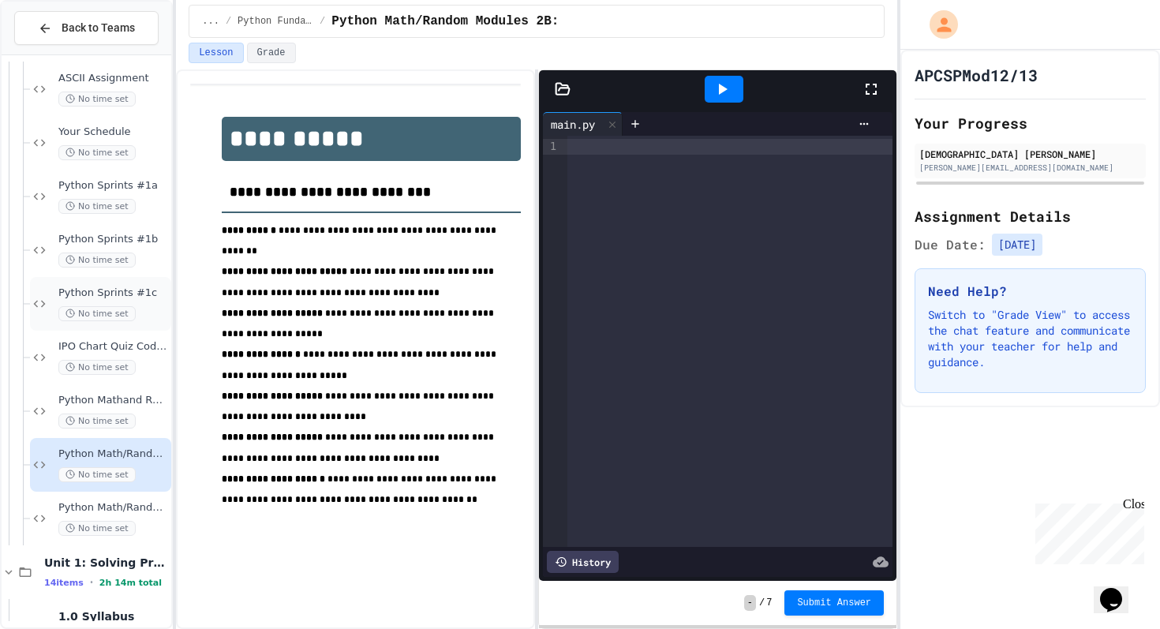
click at [152, 300] on div "Python Sprints #1c No time set" at bounding box center [113, 304] width 110 height 35
